Goal: Find specific page/section: Find specific page/section

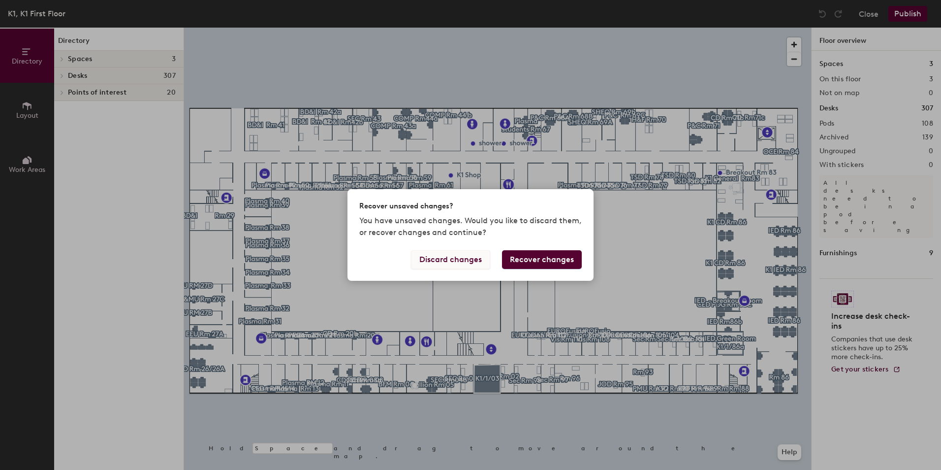
click at [455, 258] on button "Discard changes" at bounding box center [450, 259] width 79 height 19
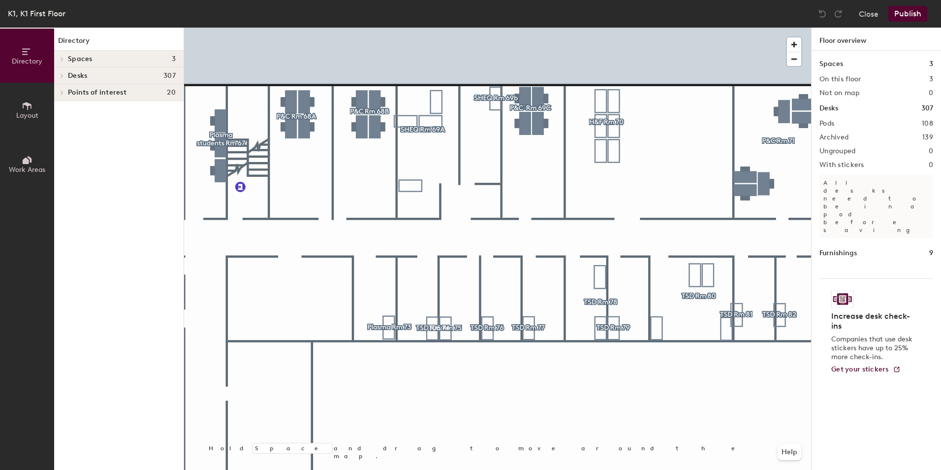
click at [7, 175] on div "Directory Layout Work Areas Directory Spaces 3 IED - Breakout Room IED Green Ro…" at bounding box center [470, 249] width 941 height 442
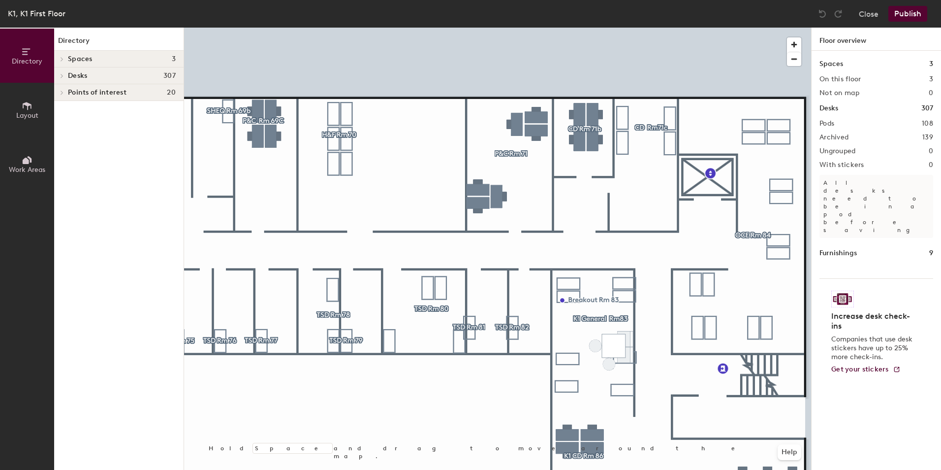
click at [909, 214] on div "Directory Layout Work Areas Directory Spaces 3 IED - Breakout Room IED Green Ro…" at bounding box center [470, 249] width 941 height 442
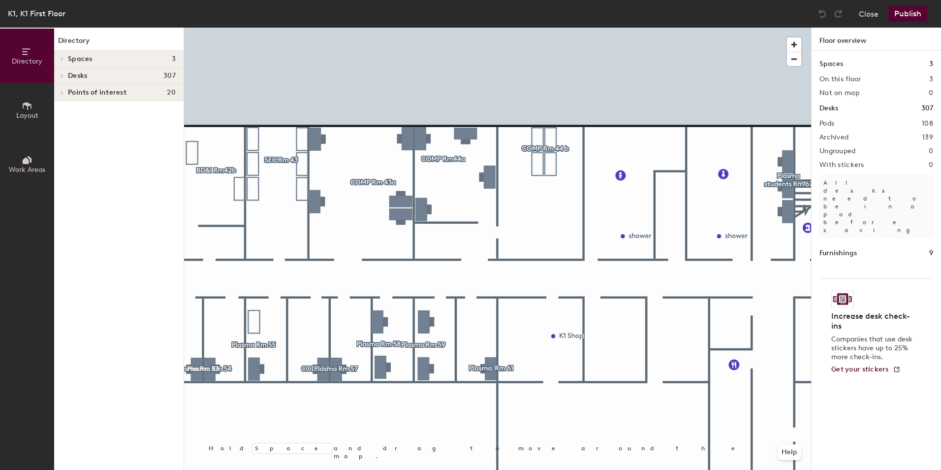
click at [885, 209] on div "Directory Layout Work Areas Directory Spaces 3 IED - Breakout Room IED Green Ro…" at bounding box center [470, 249] width 941 height 442
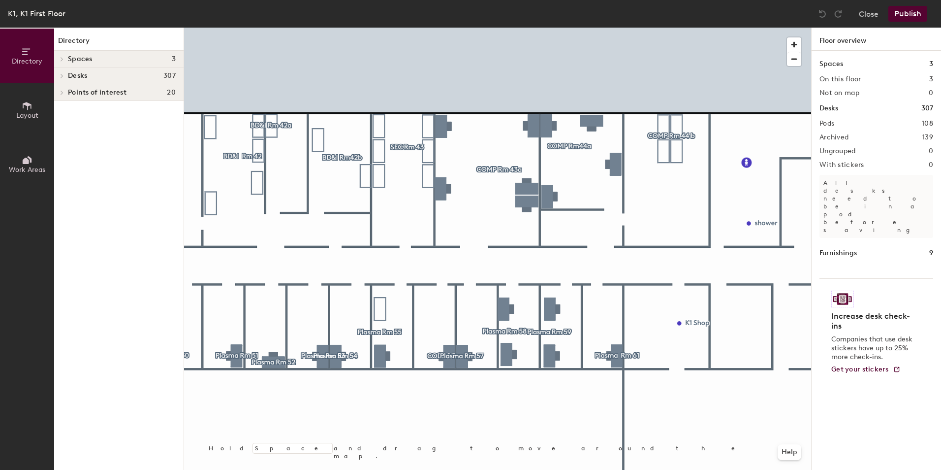
click at [564, 28] on div at bounding box center [497, 28] width 627 height 0
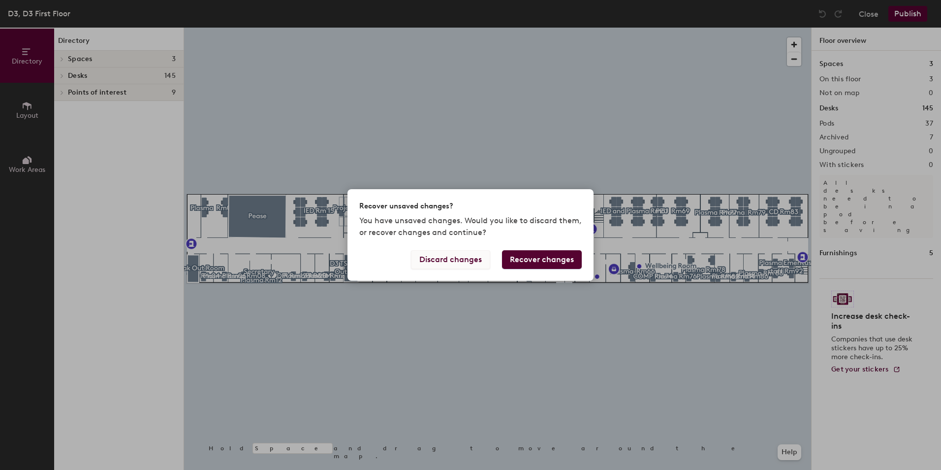
click at [441, 259] on button "Discard changes" at bounding box center [450, 259] width 79 height 19
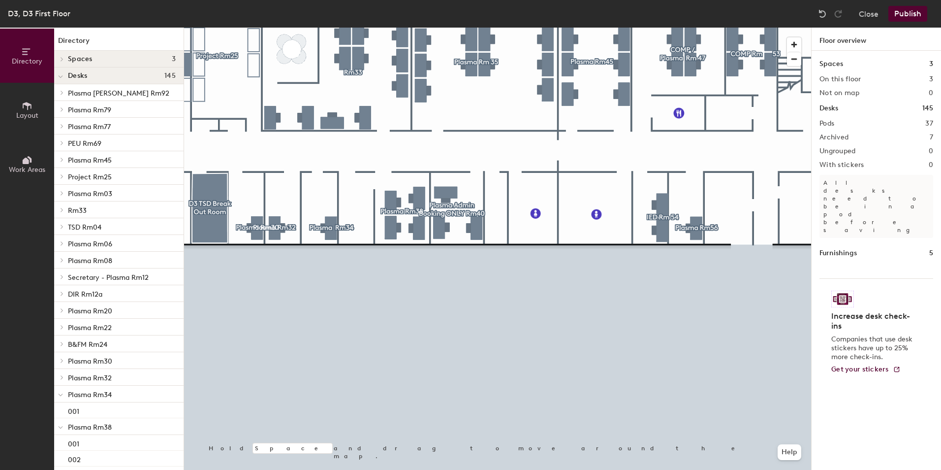
click at [823, 230] on div "Directory Layout Work Areas Directory Spaces 3 D3 Break Out Room D3 TSD Break O…" at bounding box center [470, 249] width 941 height 442
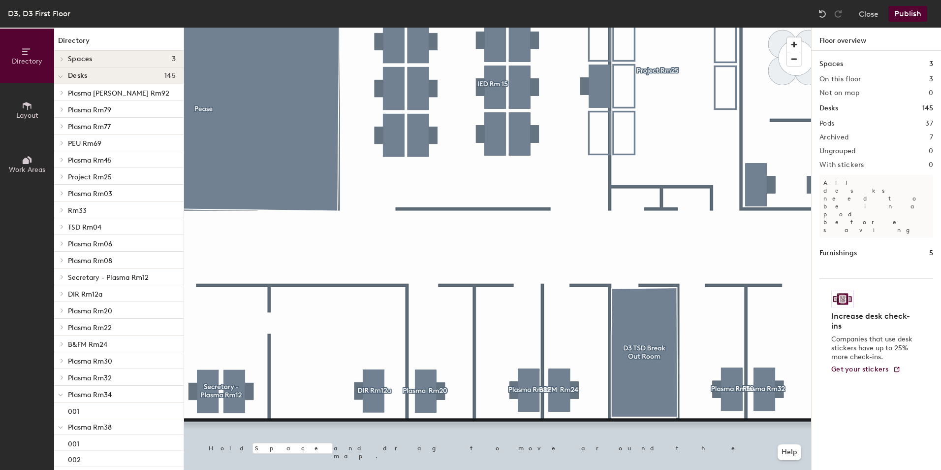
click at [0, 319] on html "Skip navigation Schedule Office People Analytics Visits Deliveries Services Man…" at bounding box center [470, 235] width 941 height 470
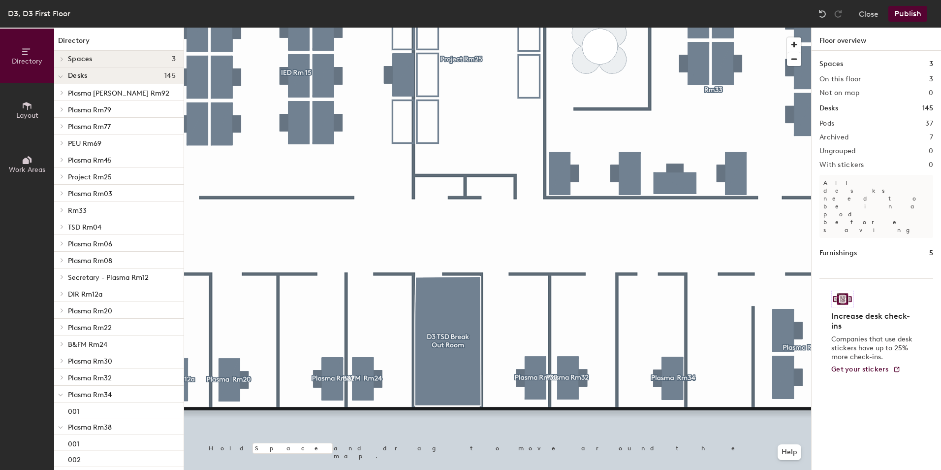
click at [163, 318] on div "Directory Layout Work Areas Directory Spaces 3 D3 Break Out Room D3 TSD Break O…" at bounding box center [470, 249] width 941 height 442
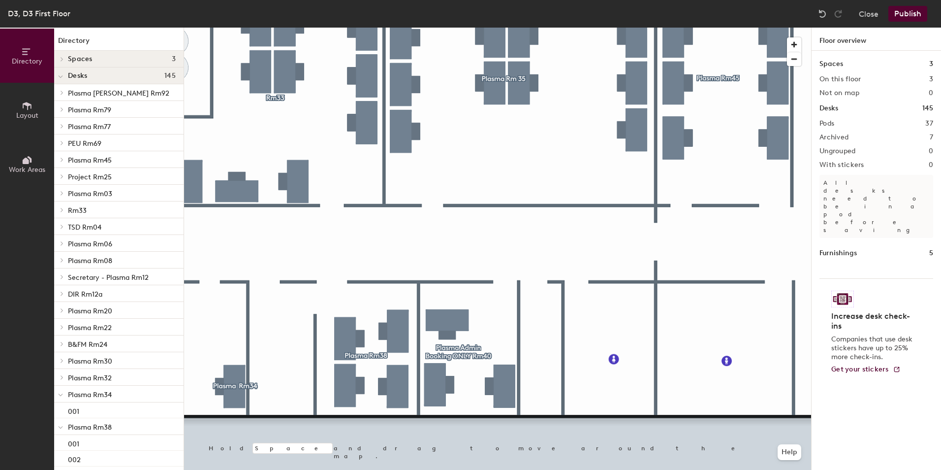
click at [0, 351] on html "Skip navigation Schedule Office People Analytics Visits Deliveries Services Man…" at bounding box center [470, 235] width 941 height 470
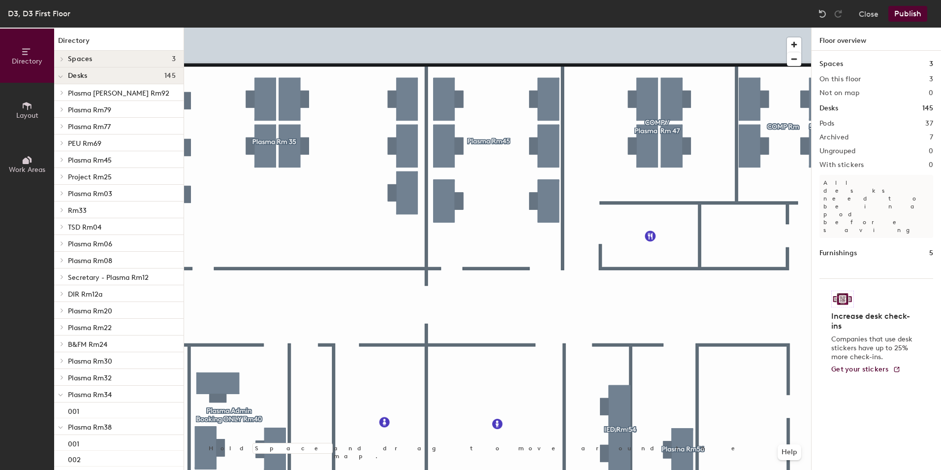
click at [156, 339] on div "Directory Layout Work Areas Directory Spaces 3 D3 Break Out Room D3 TSD Break O…" at bounding box center [470, 249] width 941 height 442
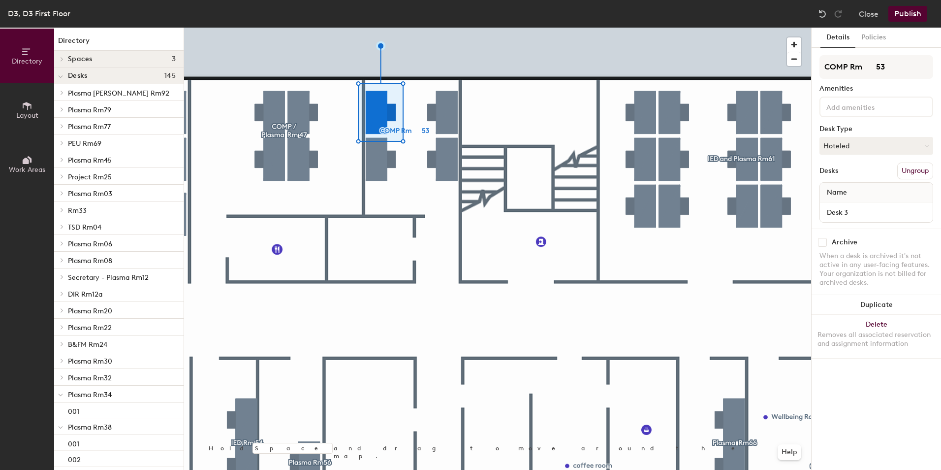
click at [447, 28] on div at bounding box center [497, 28] width 627 height 0
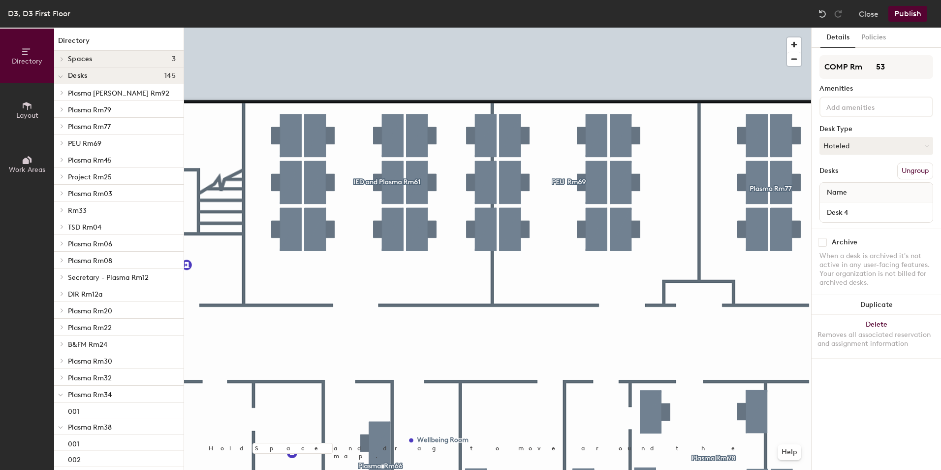
click at [0, 233] on html "Skip navigation Schedule Office People Analytics Visits Deliveries Services Man…" at bounding box center [470, 235] width 941 height 470
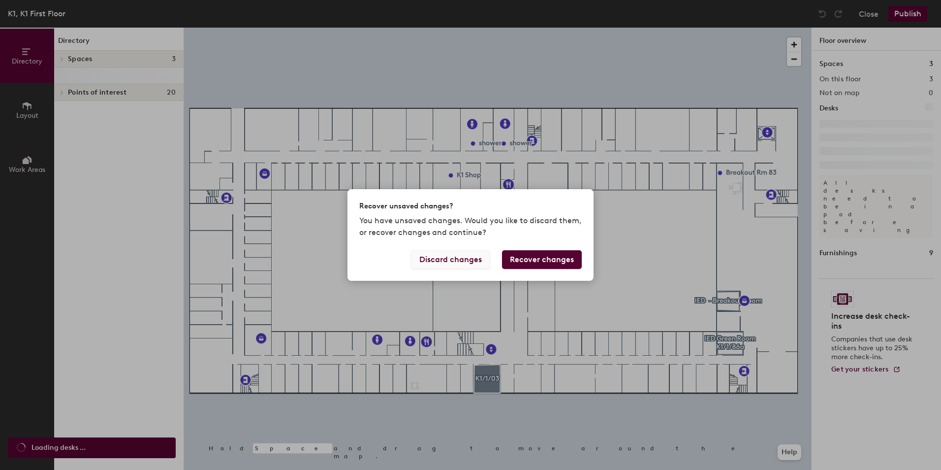
click at [457, 259] on button "Discard changes" at bounding box center [450, 259] width 79 height 19
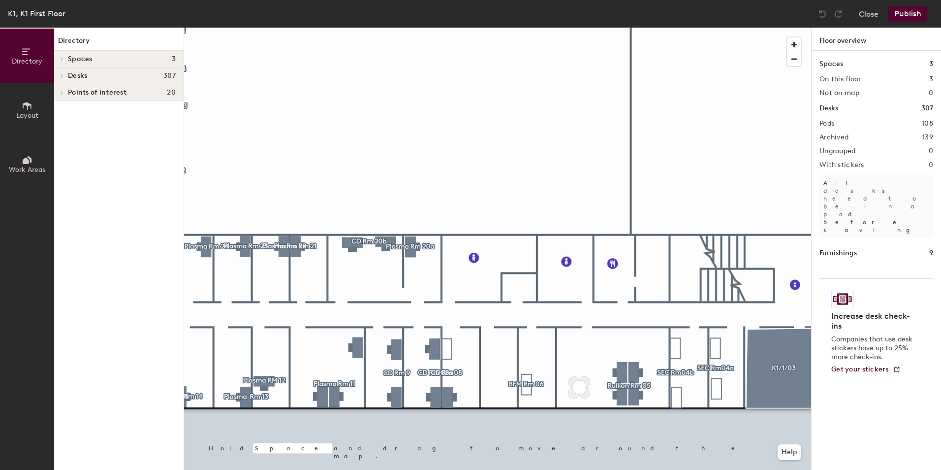
click at [886, 170] on div "Directory Layout Work Areas Directory Spaces 3 IED - Breakout Room IED Green Ro…" at bounding box center [470, 249] width 941 height 442
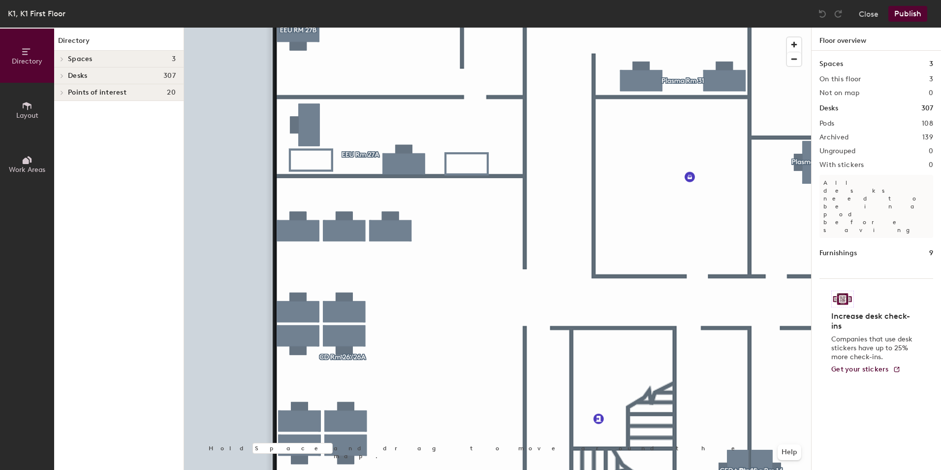
click at [299, 28] on div at bounding box center [497, 28] width 627 height 0
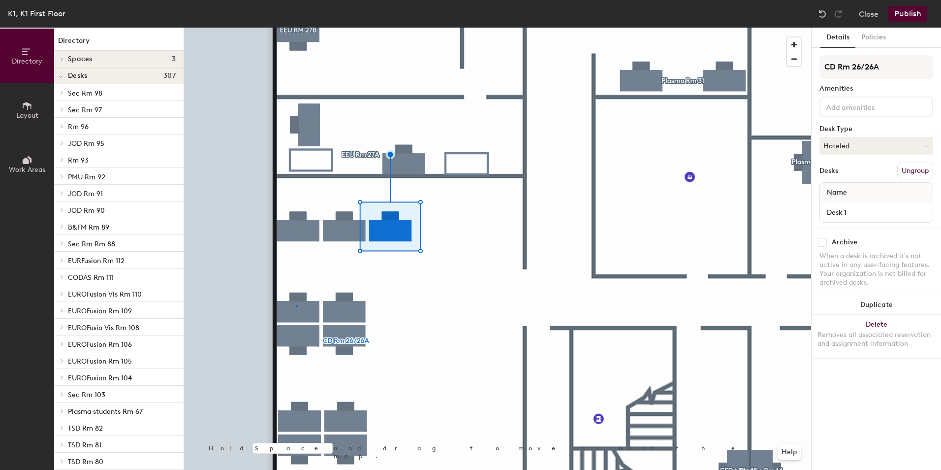
click at [296, 28] on div at bounding box center [497, 28] width 627 height 0
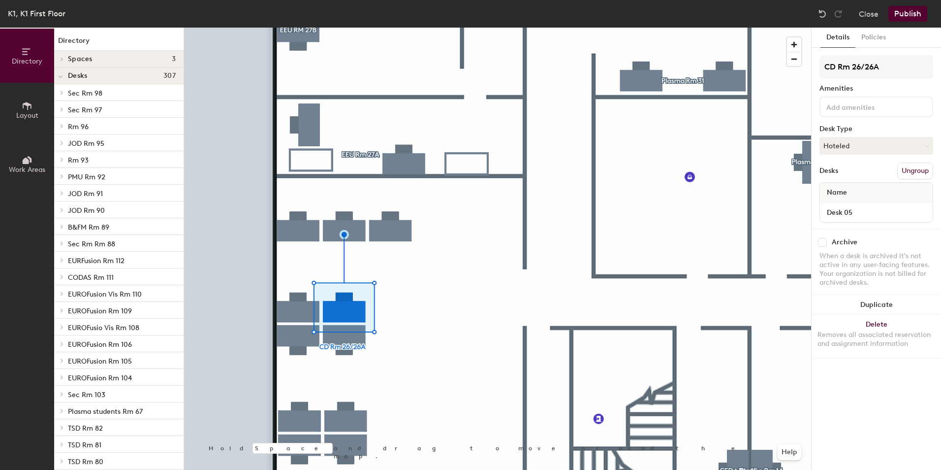
click at [340, 28] on div at bounding box center [497, 28] width 627 height 0
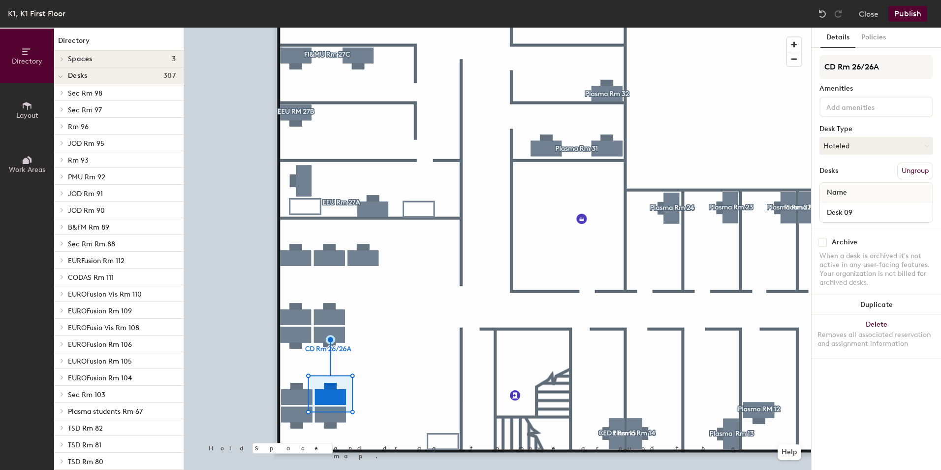
click at [332, 28] on div at bounding box center [497, 28] width 627 height 0
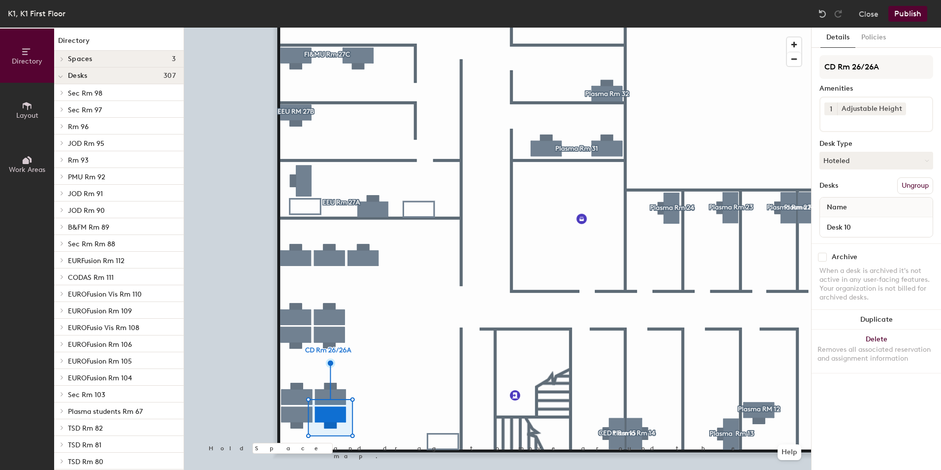
click at [288, 28] on div at bounding box center [497, 28] width 627 height 0
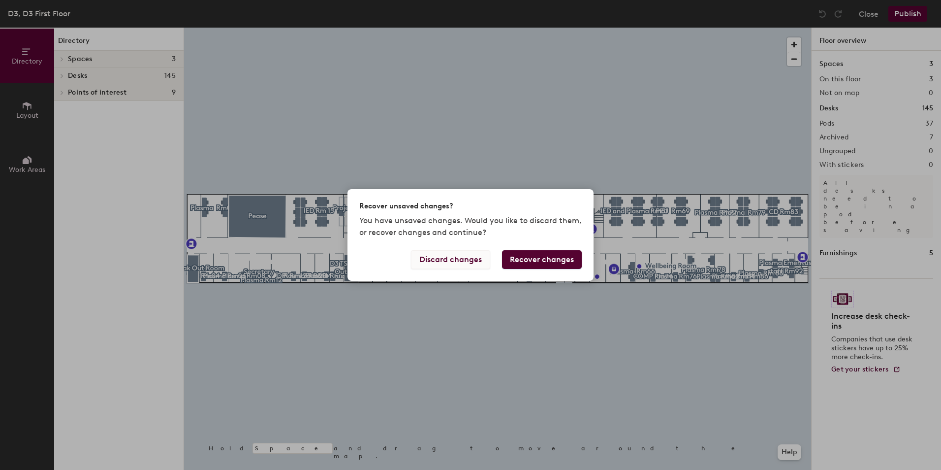
click at [452, 259] on button "Discard changes" at bounding box center [450, 259] width 79 height 19
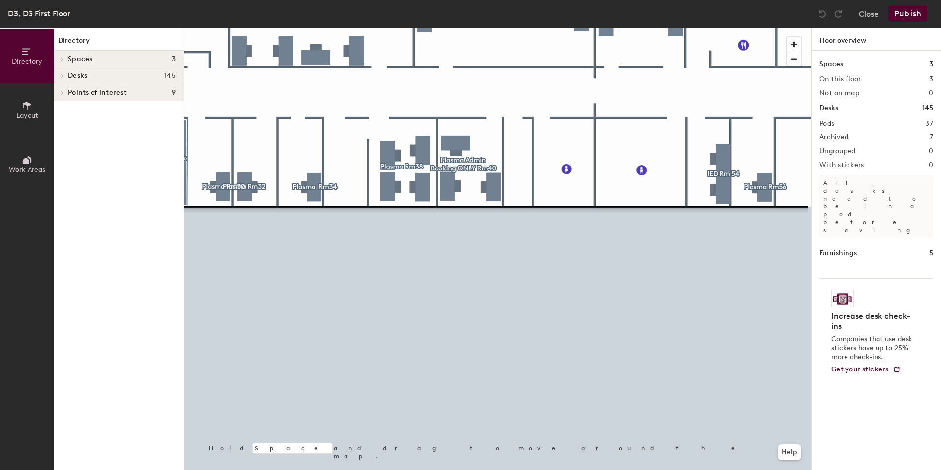
click at [42, 270] on div "Directory Layout Work Areas Directory Spaces 3 D3 Break Out Room D3 TSD Break O…" at bounding box center [470, 249] width 941 height 442
